Goal: Task Accomplishment & Management: Manage account settings

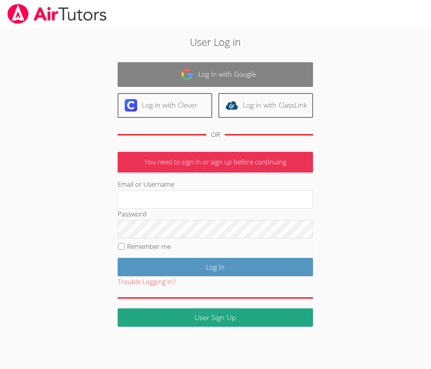
click at [200, 75] on link "Log in with Google" at bounding box center [216, 74] width 196 height 25
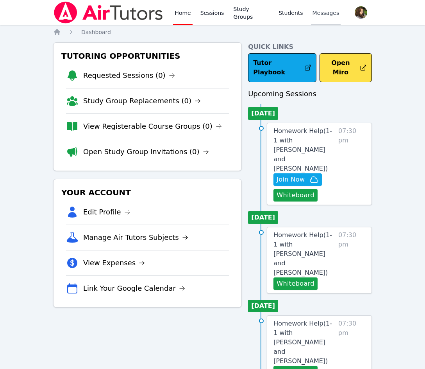
click at [320, 17] on link "Messages" at bounding box center [326, 12] width 30 height 25
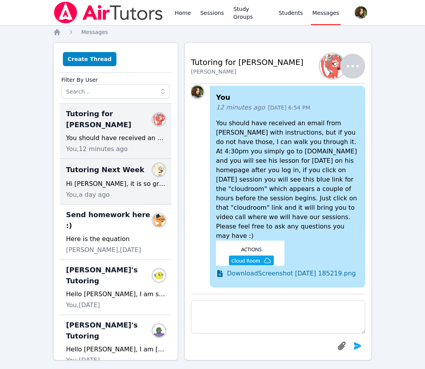
click at [153, 165] on dd at bounding box center [159, 169] width 13 height 13
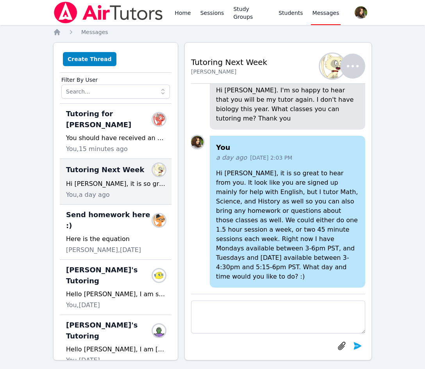
click at [330, 73] on img "button" at bounding box center [332, 66] width 25 height 25
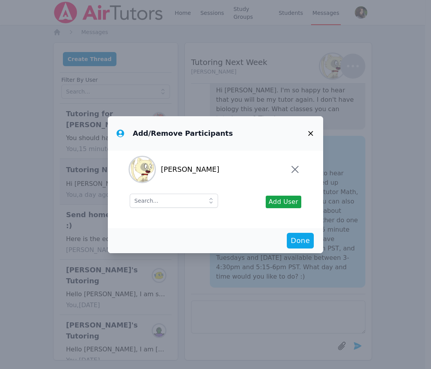
click at [188, 167] on span "Kira Dubovska" at bounding box center [190, 169] width 59 height 11
click at [291, 169] on icon "button" at bounding box center [295, 169] width 13 height 13
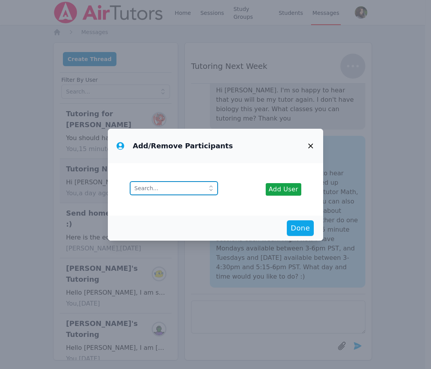
click at [187, 191] on input "text" at bounding box center [174, 188] width 88 height 14
type input "kira"
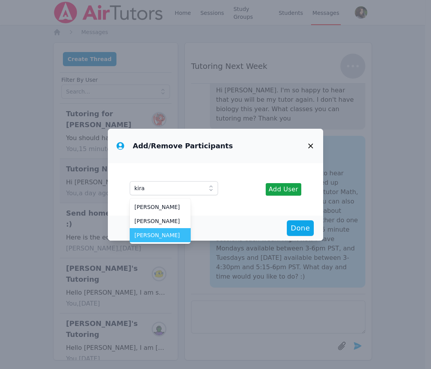
click at [167, 239] on span "Kira Dubovska" at bounding box center [161, 235] width 52 height 8
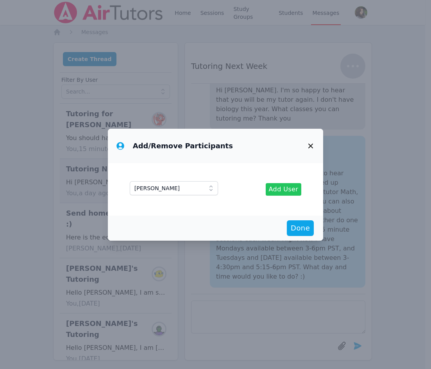
click at [284, 190] on span "Add User" at bounding box center [284, 189] width 30 height 9
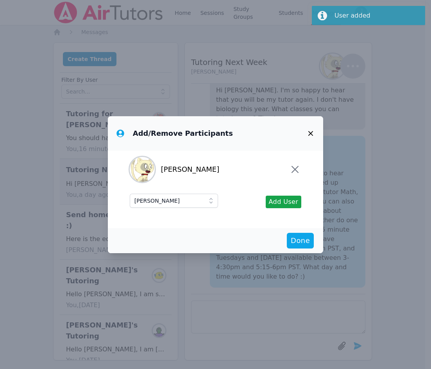
click at [310, 133] on icon "button" at bounding box center [311, 133] width 5 height 5
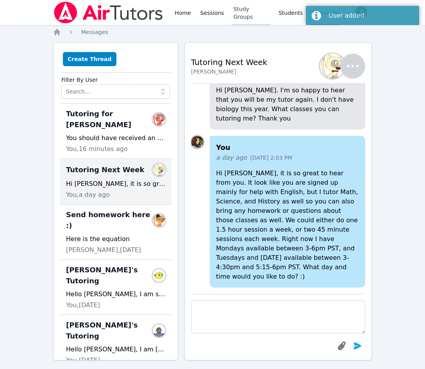
click at [243, 11] on link "Study Groups" at bounding box center [251, 12] width 39 height 25
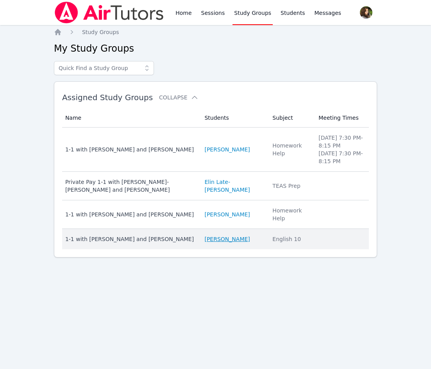
click at [217, 235] on link "Kira Dubovska" at bounding box center [226, 239] width 45 height 8
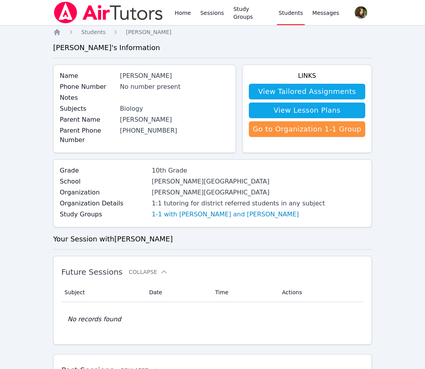
click at [131, 105] on div "Biology" at bounding box center [174, 108] width 109 height 9
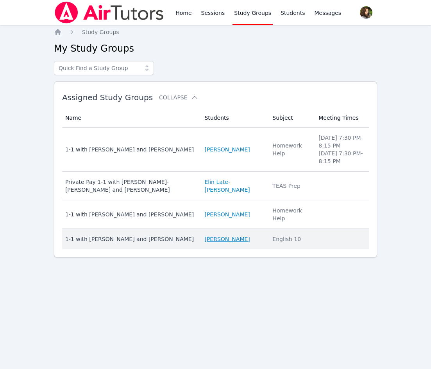
click at [207, 240] on link "Kira Dubovska" at bounding box center [226, 239] width 45 height 8
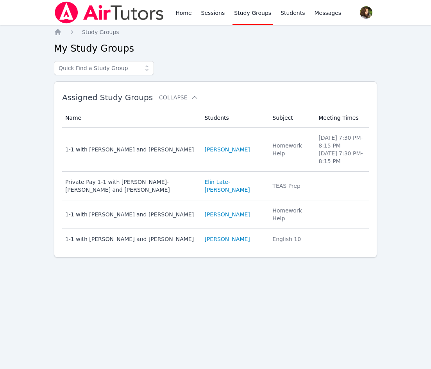
click at [18, 80] on div "Home Sessions Study Groups Students Messages Open user menu Diana Carle Open ma…" at bounding box center [215, 184] width 431 height 369
click at [91, 13] on img at bounding box center [109, 13] width 111 height 22
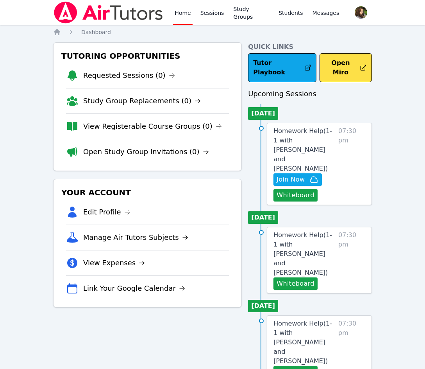
click at [299, 175] on span "Join Now" at bounding box center [291, 179] width 28 height 9
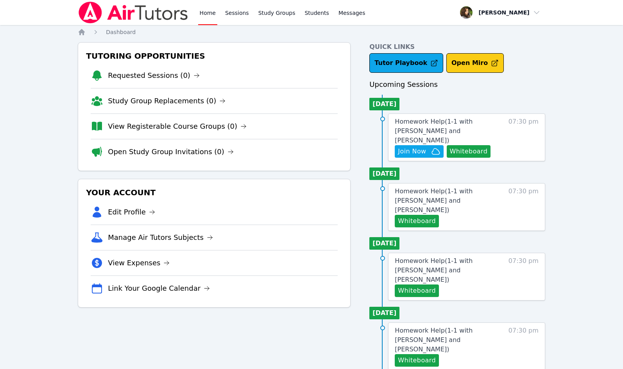
click at [431, 69] on button "Open Miro" at bounding box center [475, 63] width 57 height 20
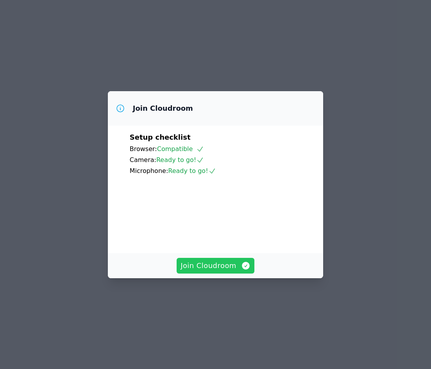
click at [215, 271] on span "Join Cloudroom" at bounding box center [216, 265] width 70 height 11
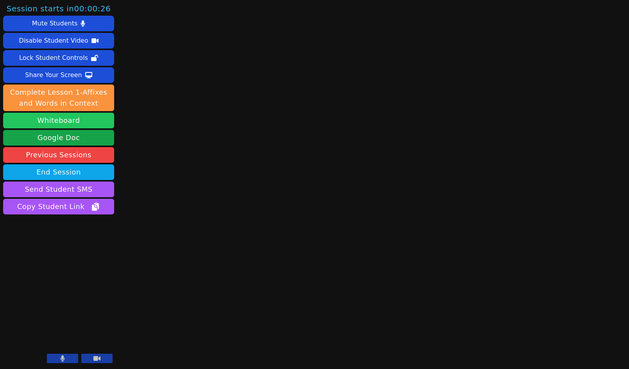
click at [61, 121] on button "Whiteboard" at bounding box center [58, 121] width 111 height 16
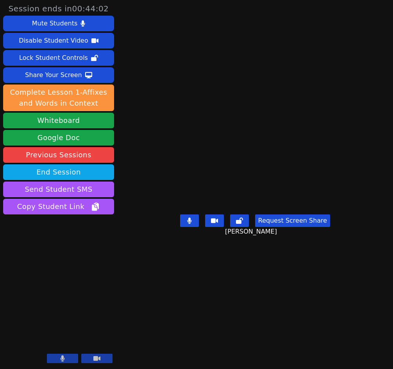
click at [261, 326] on main "[PERSON_NAME] Request Screen Share [PERSON_NAME]" at bounding box center [255, 184] width 192 height 369
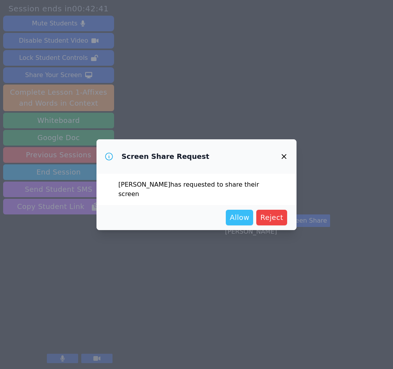
click at [242, 212] on span "Allow" at bounding box center [240, 217] width 20 height 11
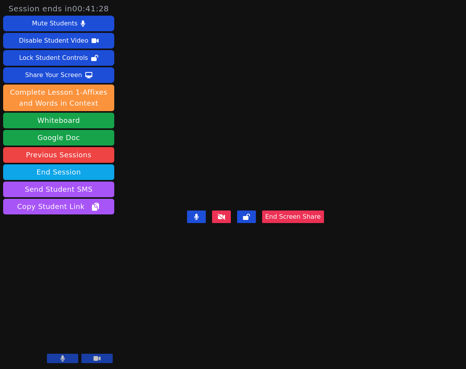
click at [286, 166] on video at bounding box center [255, 168] width 117 height 77
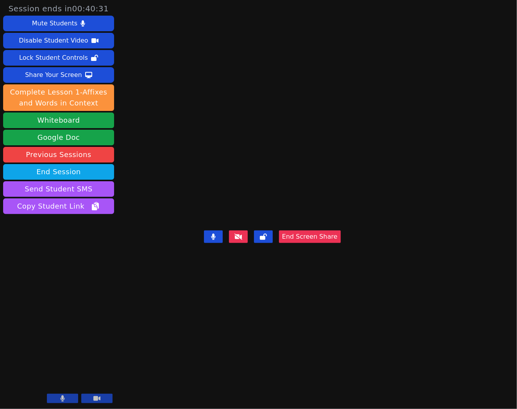
click at [214, 196] on video at bounding box center [272, 189] width 117 height 77
click at [341, 243] on button "End Screen Share" at bounding box center [310, 237] width 62 height 13
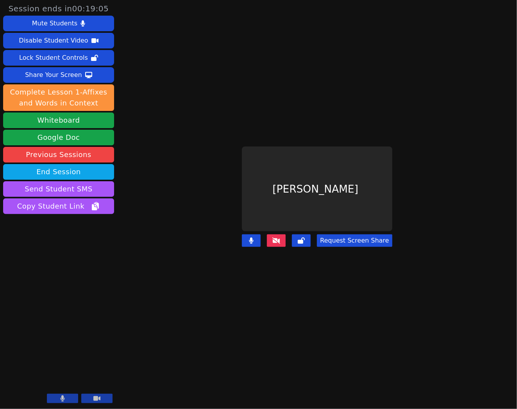
click at [276, 238] on button at bounding box center [276, 241] width 19 height 13
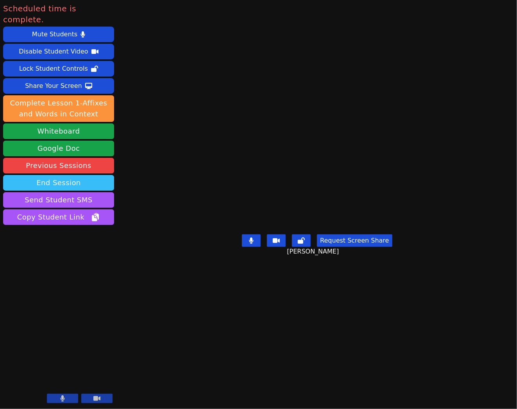
click at [50, 175] on button "End Session" at bounding box center [58, 183] width 111 height 16
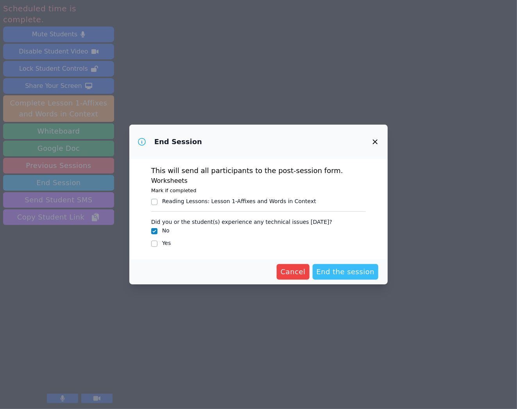
click at [342, 272] on span "End the session" at bounding box center [346, 272] width 58 height 11
click at [348, 272] on span "End the session Loading..." at bounding box center [339, 272] width 71 height 11
click at [289, 274] on span "Cancel" at bounding box center [280, 272] width 25 height 11
click at [373, 141] on icon "button" at bounding box center [375, 141] width 9 height 9
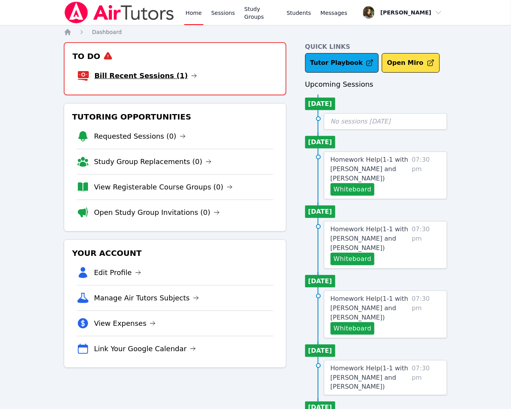
click at [105, 72] on link "Bill Recent Sessions (1)" at bounding box center [145, 75] width 103 height 11
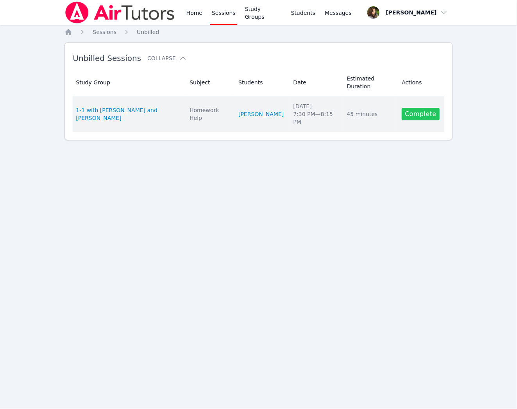
click at [421, 108] on link "Complete" at bounding box center [421, 114] width 38 height 13
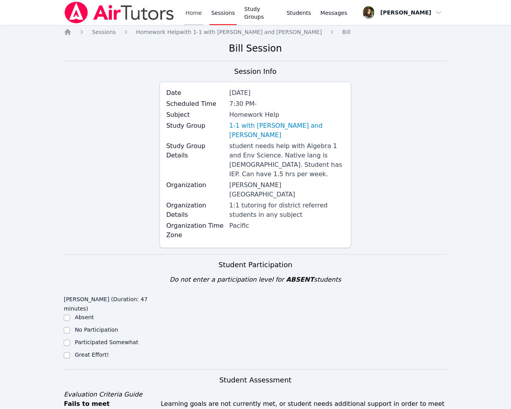
click at [198, 9] on link "Home" at bounding box center [193, 12] width 19 height 25
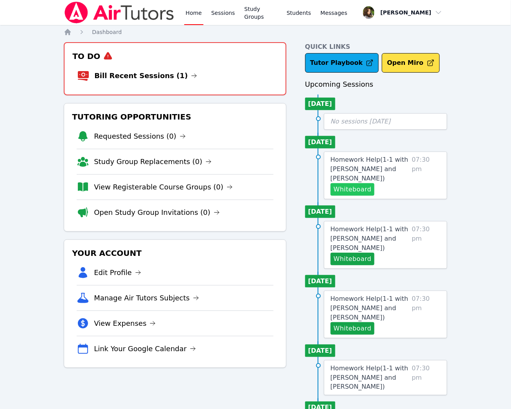
click at [361, 189] on button "Whiteboard" at bounding box center [352, 189] width 44 height 13
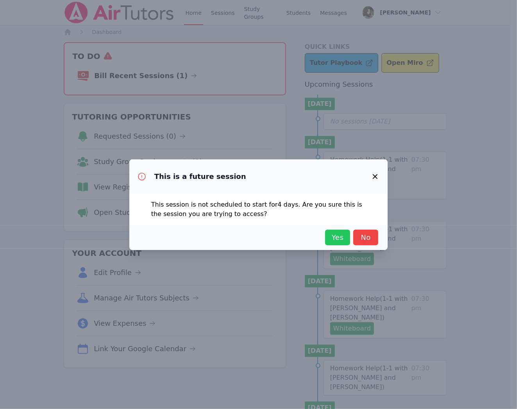
click at [333, 236] on span "Yes" at bounding box center [337, 237] width 17 height 11
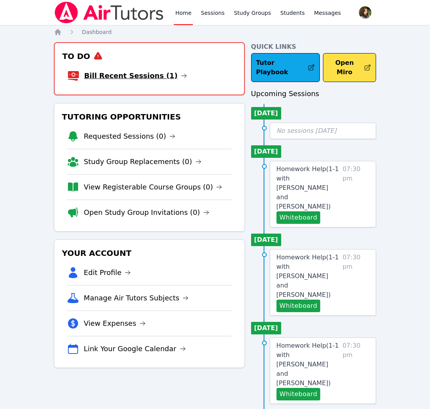
click at [129, 79] on link "Bill Recent Sessions (1)" at bounding box center [135, 75] width 103 height 11
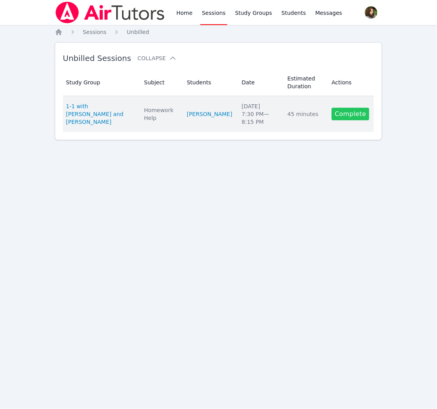
click at [353, 110] on link "Complete" at bounding box center [351, 114] width 38 height 13
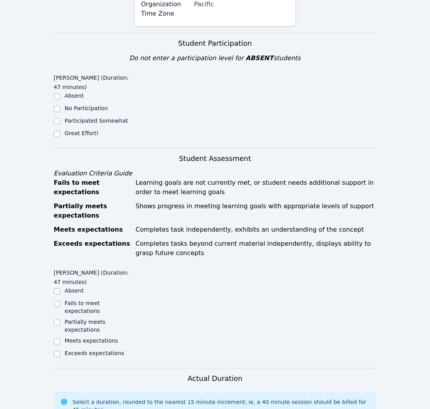
scroll to position [260, 0]
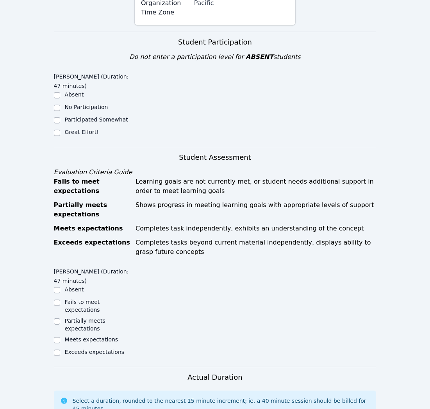
click at [73, 129] on label "Great Effort!" at bounding box center [82, 132] width 34 height 6
click at [60, 130] on input "Great Effort!" at bounding box center [57, 133] width 6 height 6
checkbox input "true"
click at [84, 337] on label "Meets expectations" at bounding box center [92, 340] width 54 height 6
click at [60, 337] on input "Meets expectations" at bounding box center [57, 340] width 6 height 6
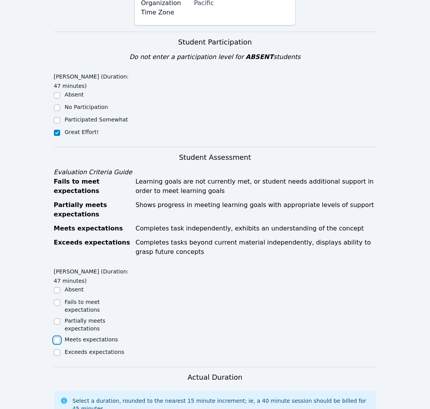
checkbox input "true"
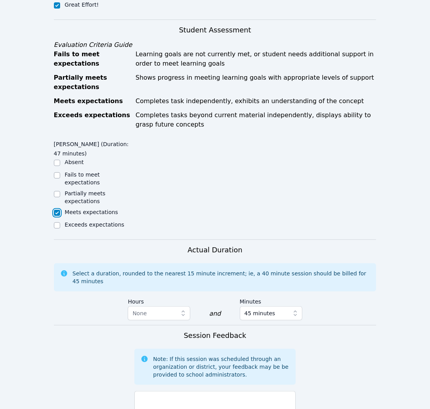
scroll to position [434, 0]
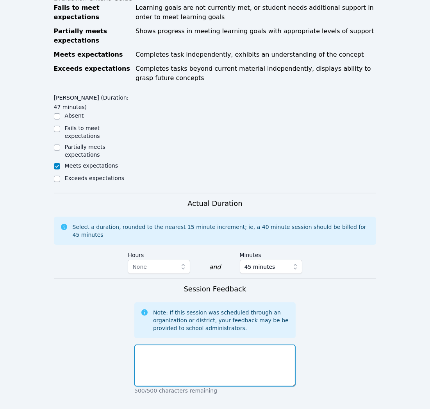
click at [211, 345] on textarea at bounding box center [215, 366] width 161 height 42
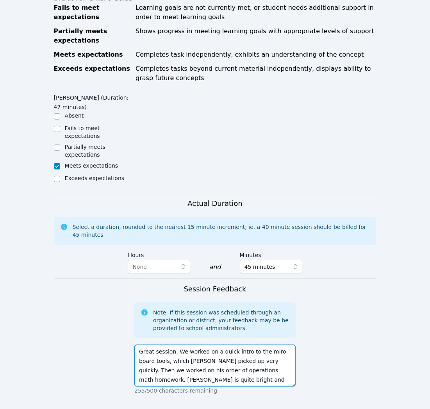
scroll to position [6, 0]
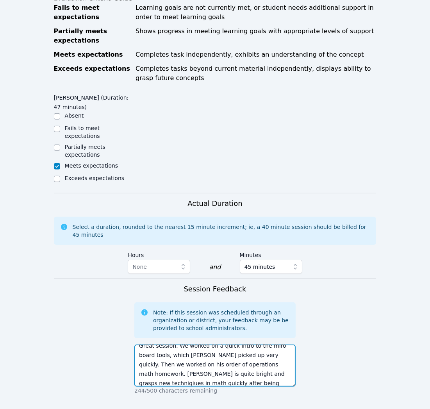
click at [233, 345] on textarea "Great session. We worked on a quick intro to the miro board tools, which Daniel…" at bounding box center [215, 366] width 161 height 42
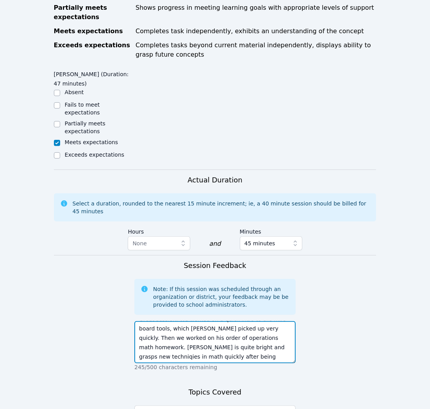
scroll to position [511, 0]
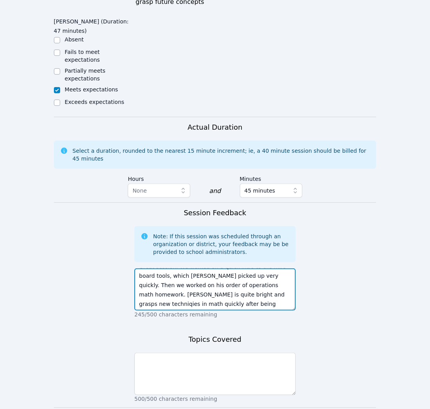
type textarea "Great session. We worked on a quick intro to the miro board tools, which Daniel…"
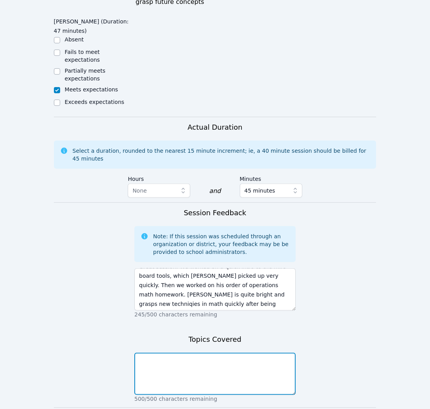
click at [226, 353] on textarea at bounding box center [215, 374] width 161 height 42
type textarea "Intro to virtual classroom, and math homework and understanding of order of ope…"
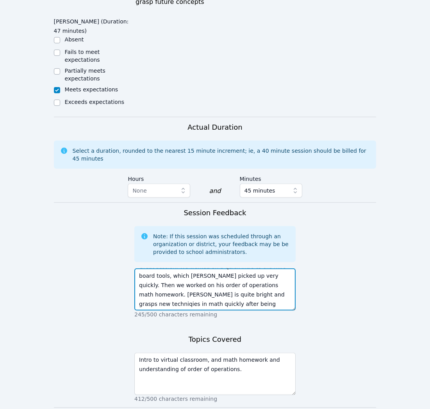
click at [231, 269] on textarea "Great session. We worked on a quick intro to the miro board tools, which Daniel…" at bounding box center [215, 290] width 161 height 42
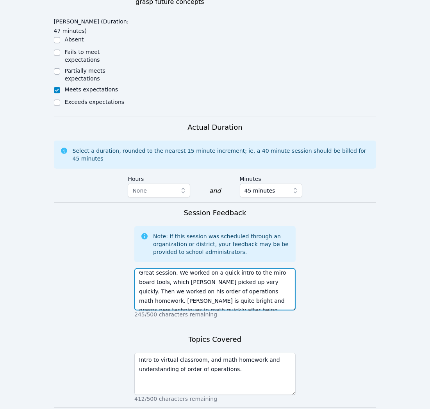
type textarea "Great session. We worked on a quick intro to the miro board tools, which Daniel…"
